Goal: Contribute content: Contribute content

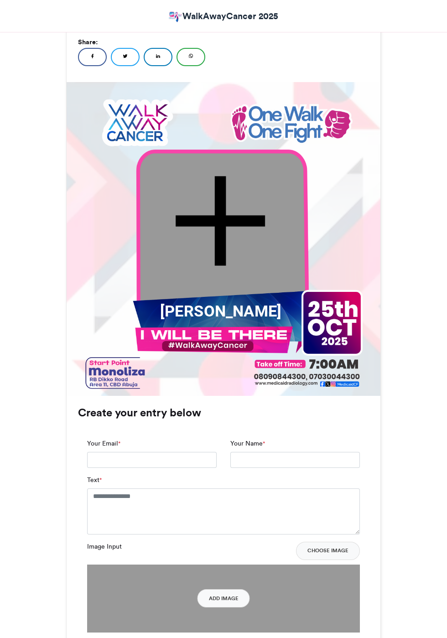
scroll to position [207, 0]
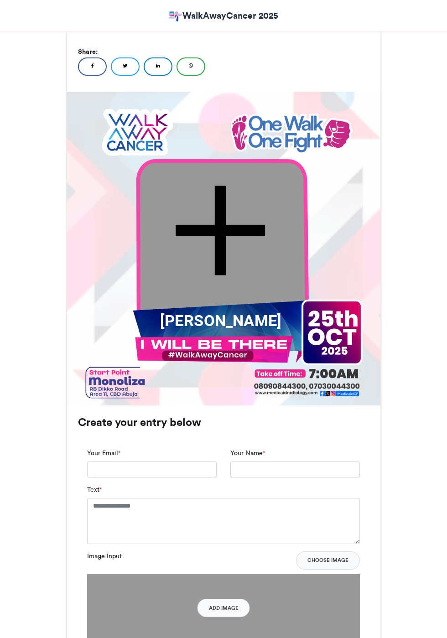
click at [298, 618] on img at bounding box center [223, 608] width 273 height 68
click at [229, 609] on button "Add Image" at bounding box center [223, 608] width 52 height 18
click at [226, 608] on button "Add Image" at bounding box center [223, 608] width 52 height 18
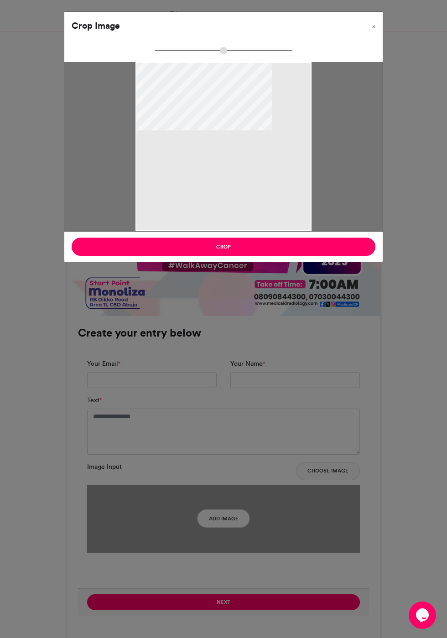
type input "******"
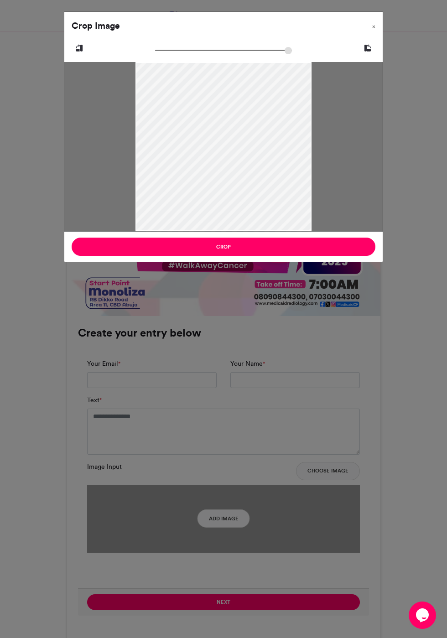
click at [345, 248] on button "Crop" at bounding box center [224, 247] width 304 height 18
